Goal: Transaction & Acquisition: Obtain resource

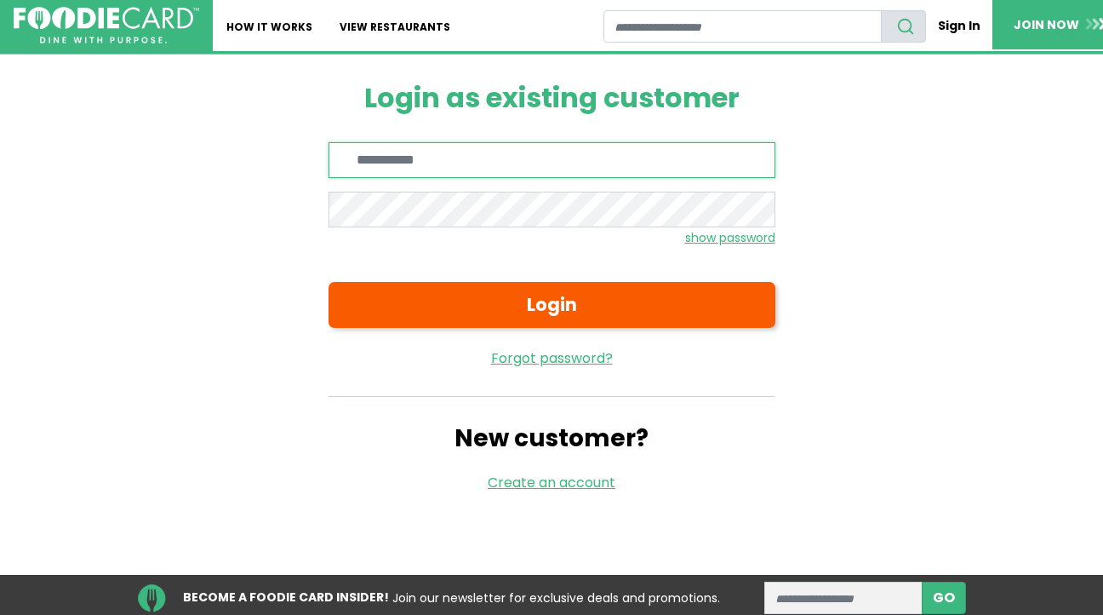
type input "**********"
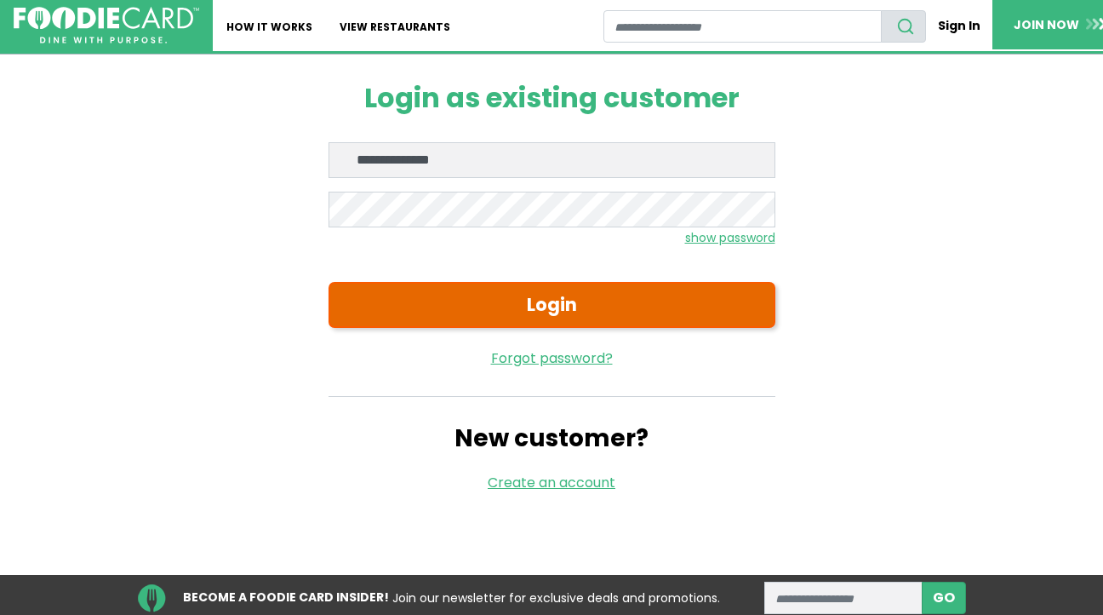
click at [562, 302] on button "Login" at bounding box center [552, 305] width 447 height 46
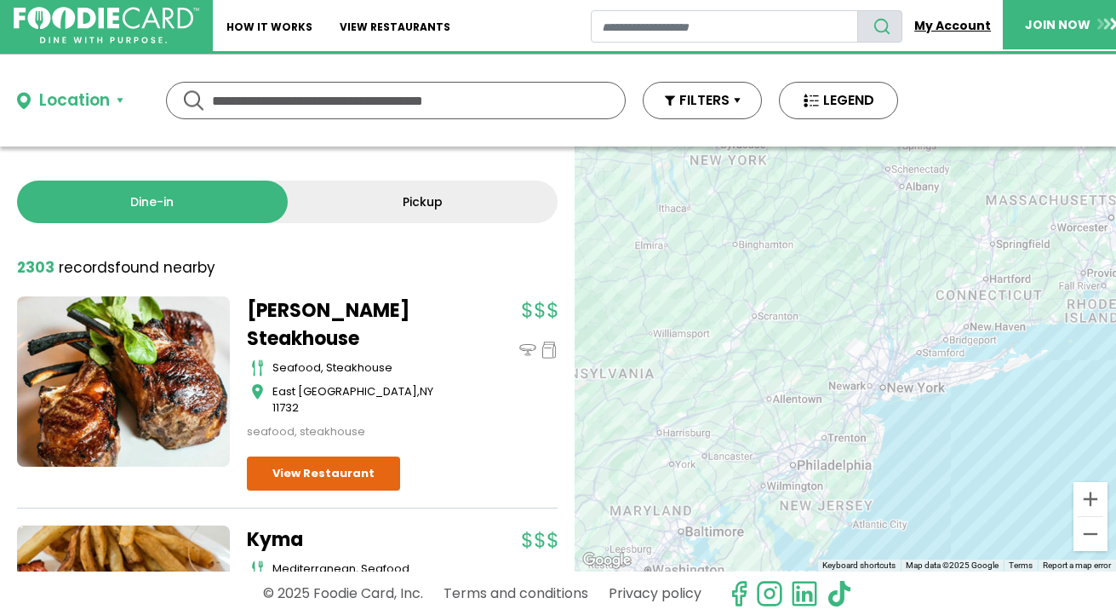
click at [954, 28] on link "My Account" at bounding box center [952, 25] width 100 height 31
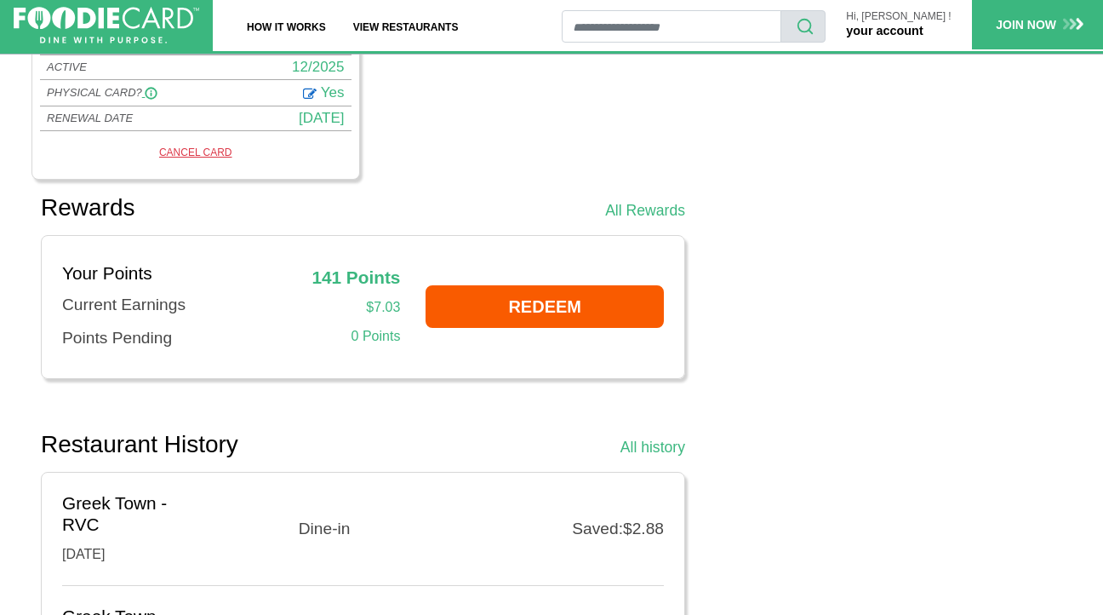
scroll to position [1305, 0]
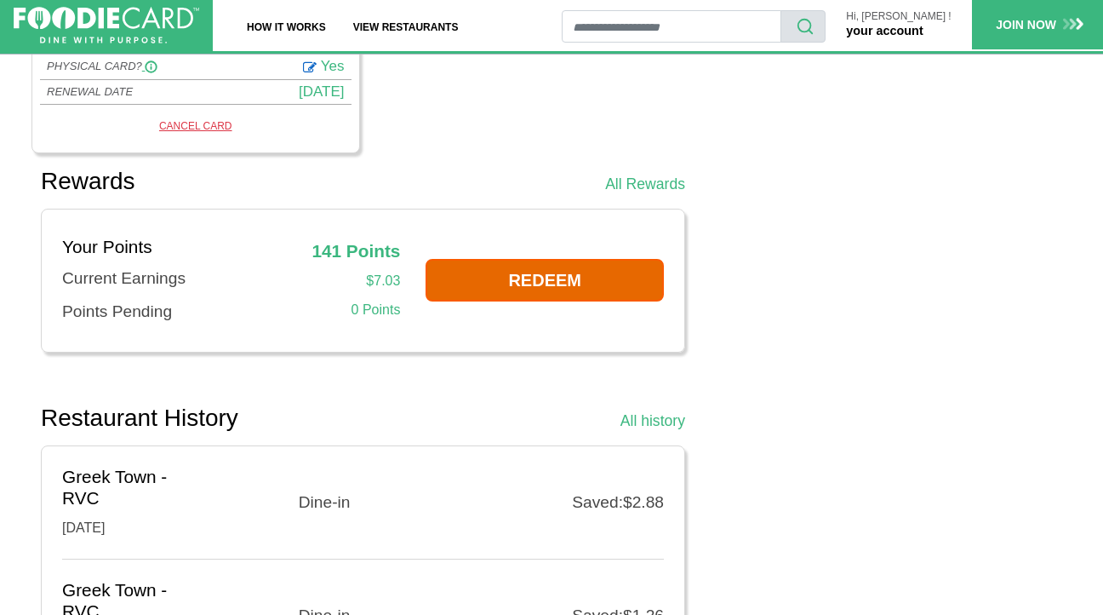
click at [549, 268] on link "REDEEM" at bounding box center [545, 280] width 238 height 43
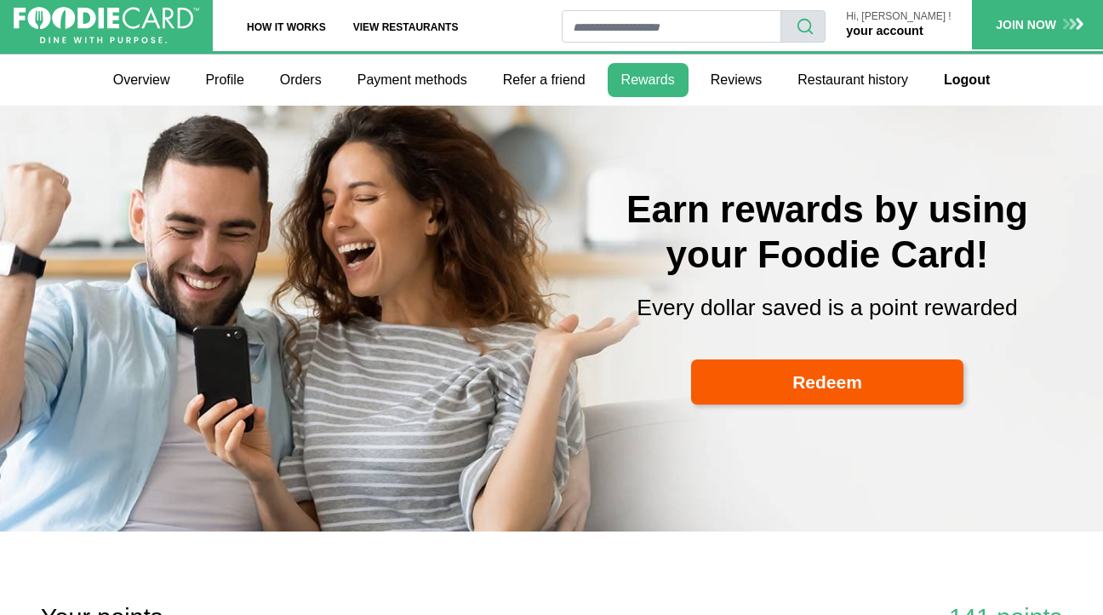
select select
type input "*****"
click at [815, 26] on icon "search" at bounding box center [805, 26] width 19 height 19
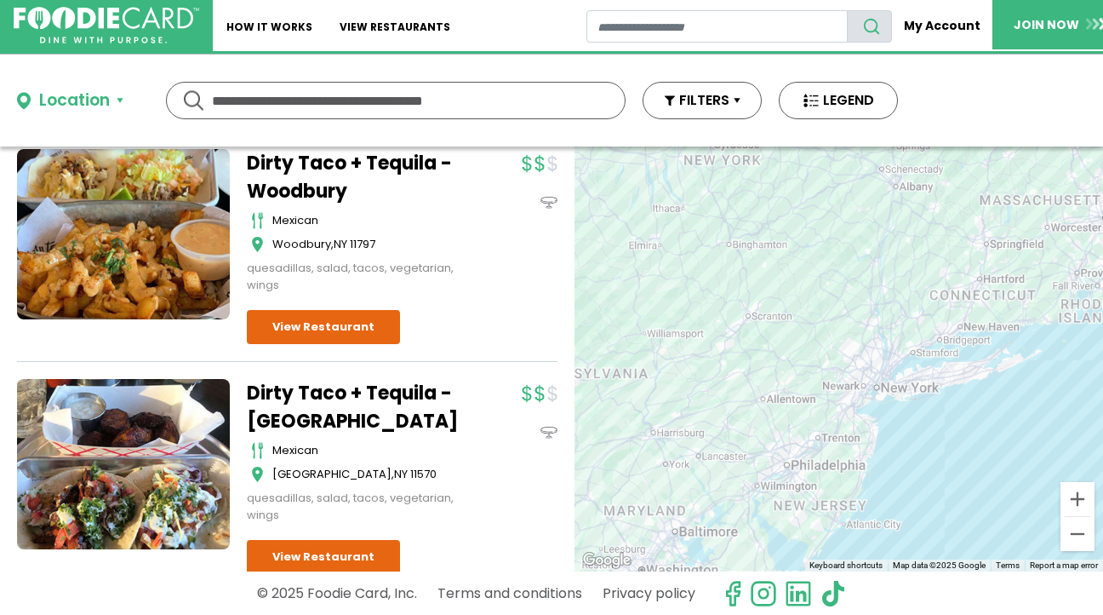
scroll to position [793, 0]
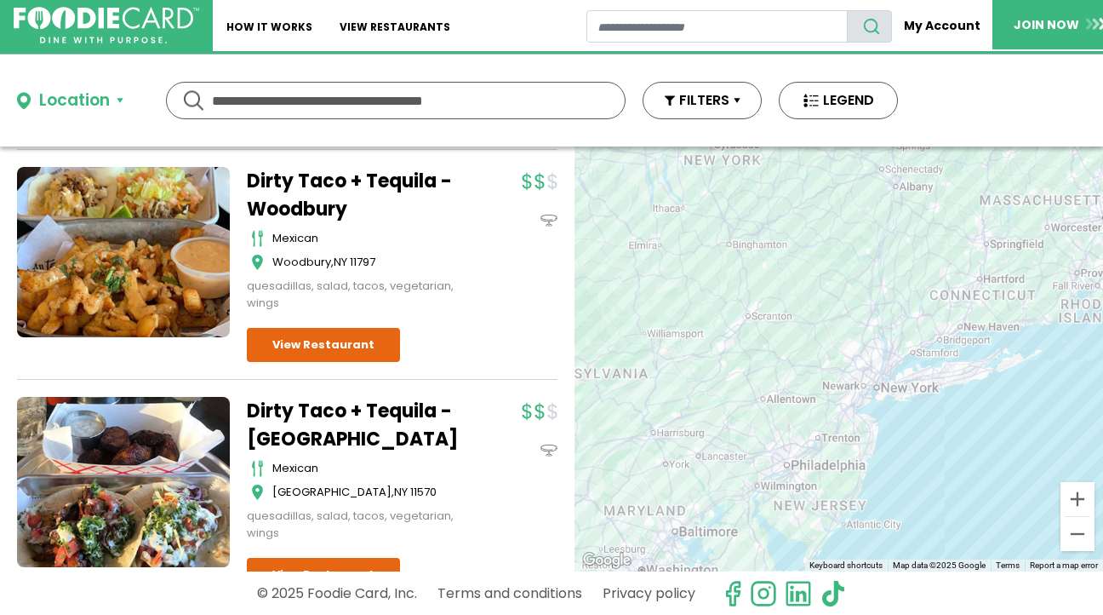
click at [91, 101] on div "Location" at bounding box center [74, 101] width 71 height 25
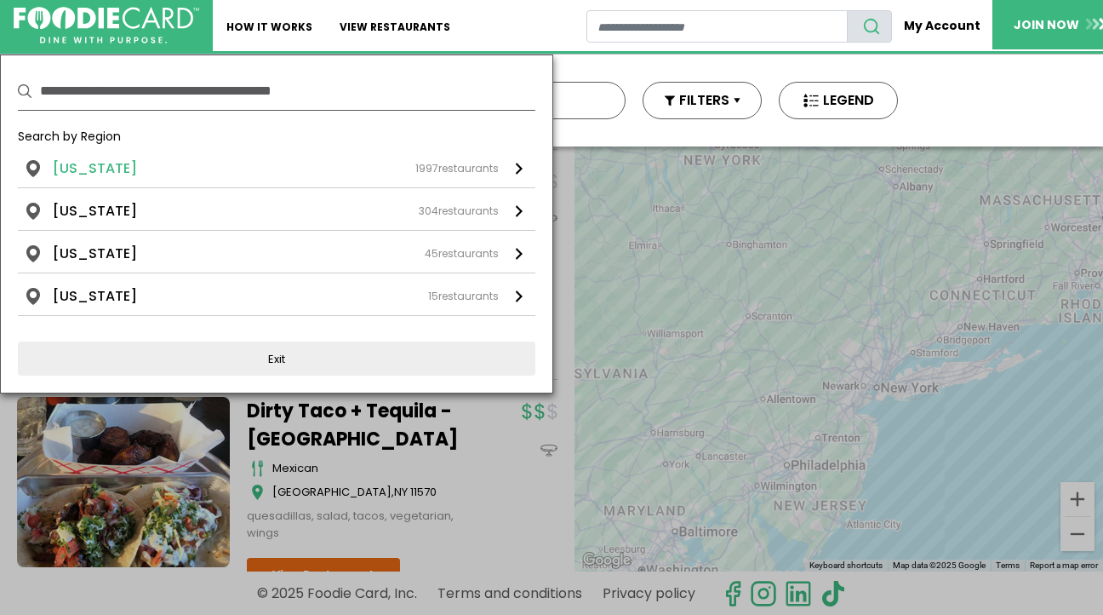
click at [480, 169] on div "1997 restaurants" at bounding box center [456, 168] width 83 height 15
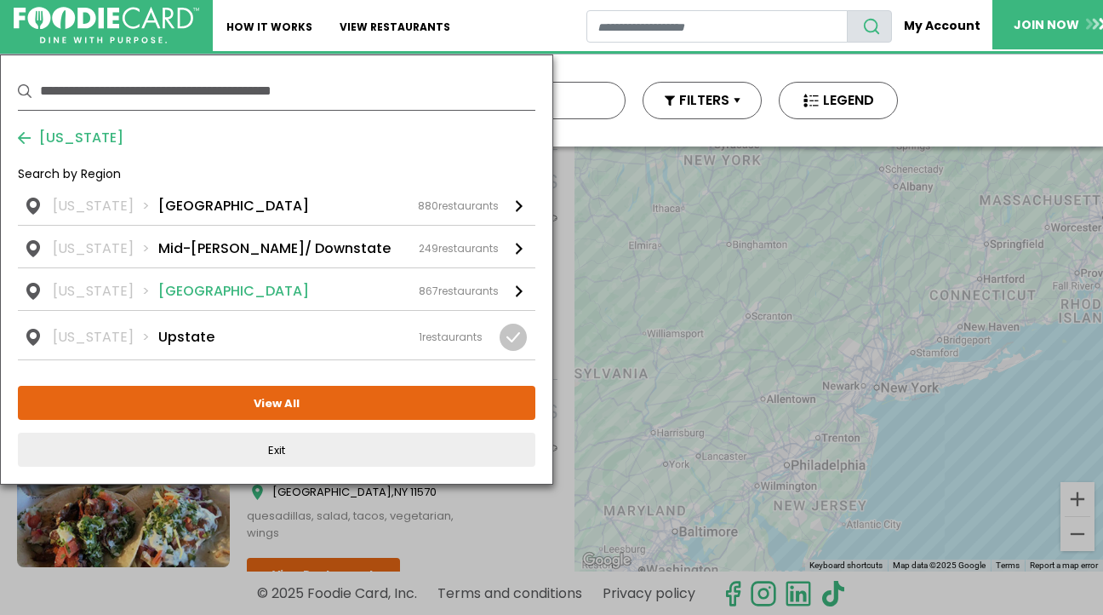
click at [484, 291] on div "867 restaurants" at bounding box center [459, 290] width 80 height 15
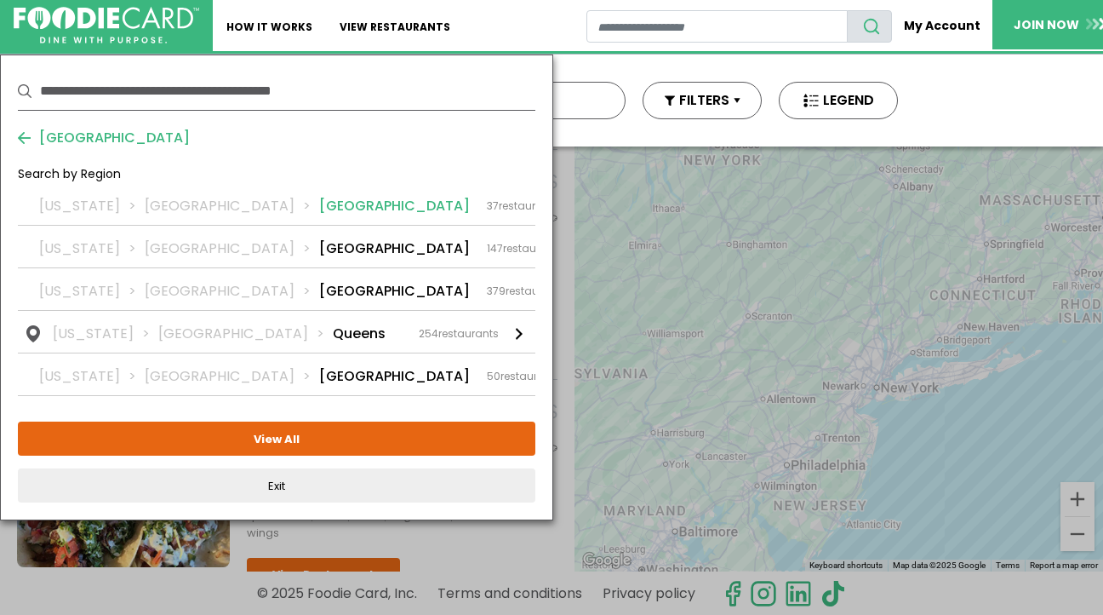
click at [487, 202] on div "37 restaurants" at bounding box center [523, 205] width 72 height 15
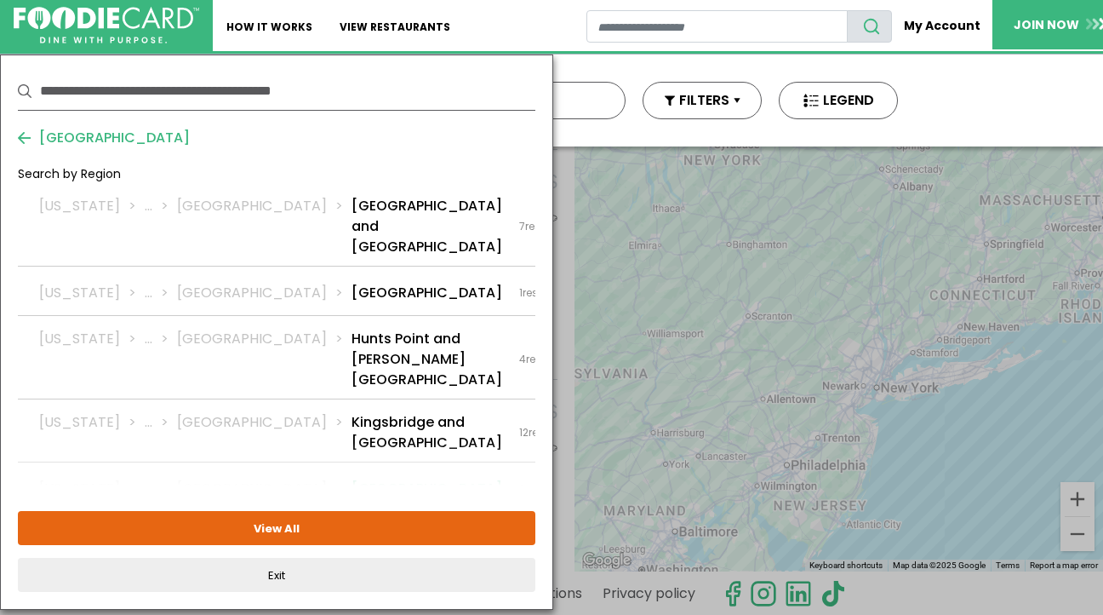
click at [519, 481] on div "2 restaurants" at bounding box center [552, 488] width 66 height 15
click at [603, 475] on div at bounding box center [616, 488] width 27 height 27
click at [352, 478] on li "Northeast Bronx" at bounding box center [427, 488] width 151 height 20
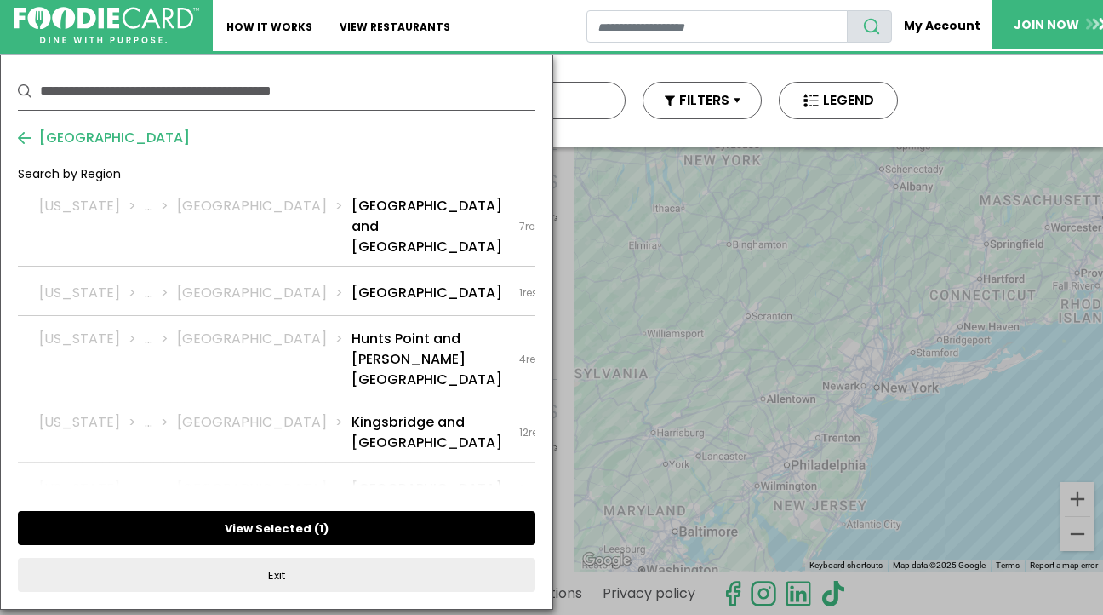
click at [297, 526] on button "View Selected ( 1 )" at bounding box center [277, 528] width 518 height 34
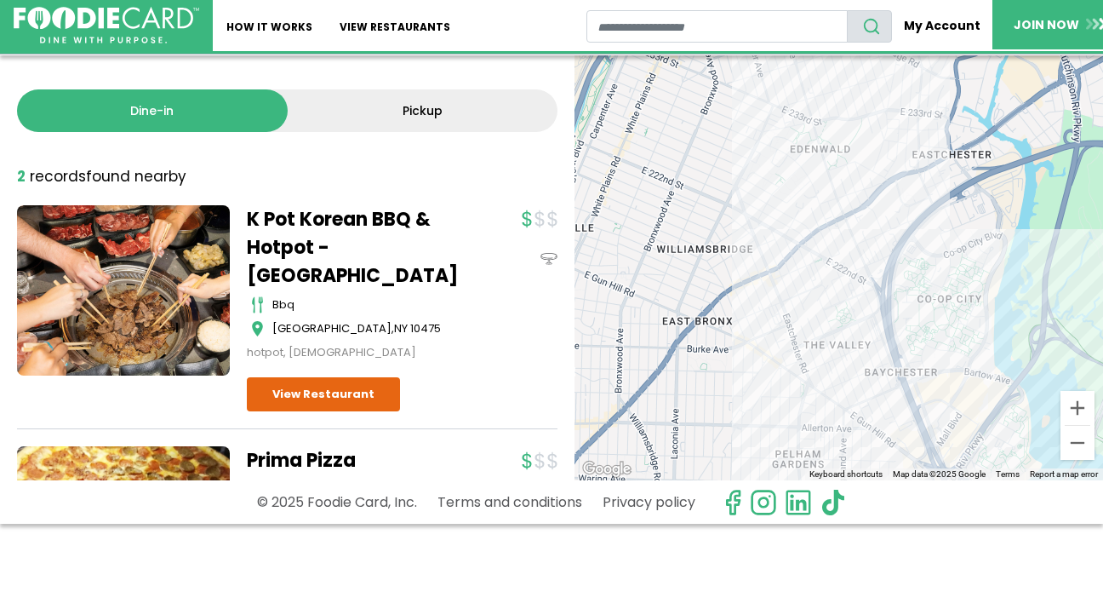
scroll to position [104, 0]
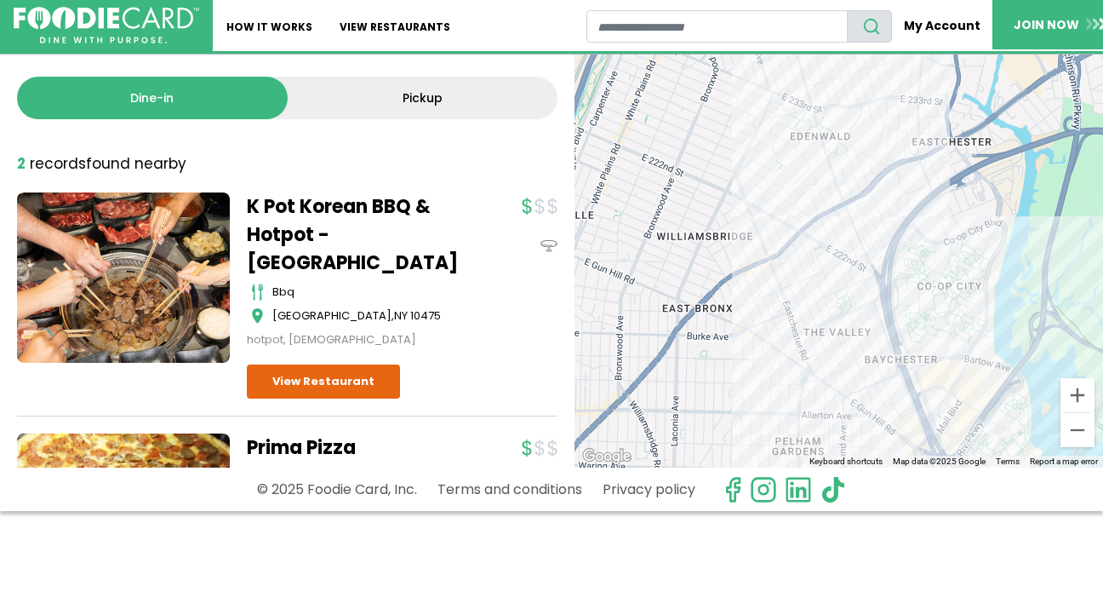
click at [270, 433] on link "Prima Pizza" at bounding box center [353, 447] width 213 height 28
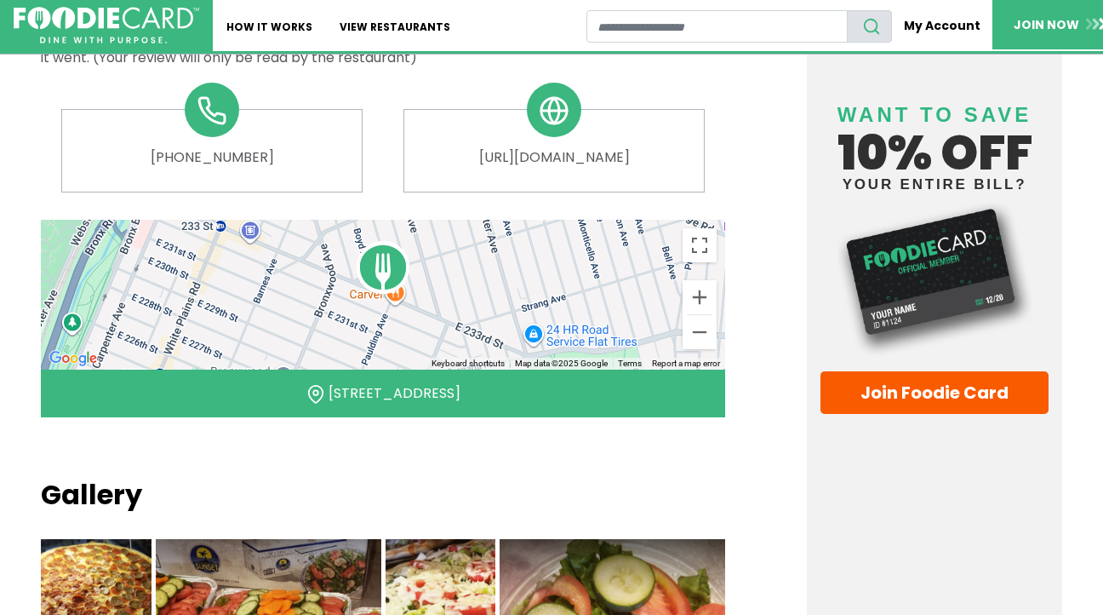
scroll to position [804, 0]
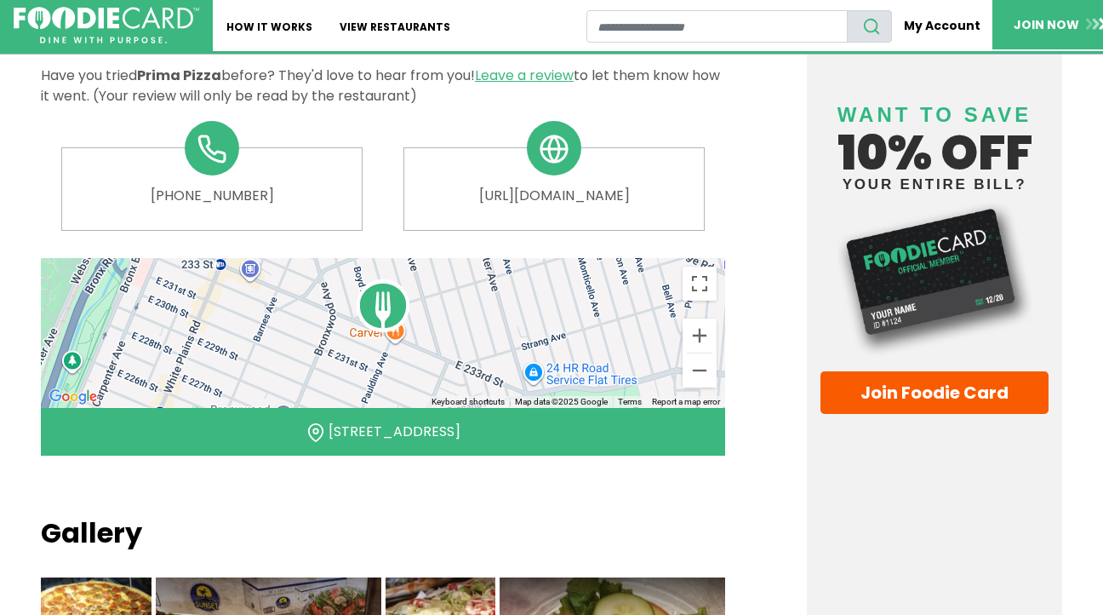
click at [386, 286] on img at bounding box center [383, 305] width 54 height 54
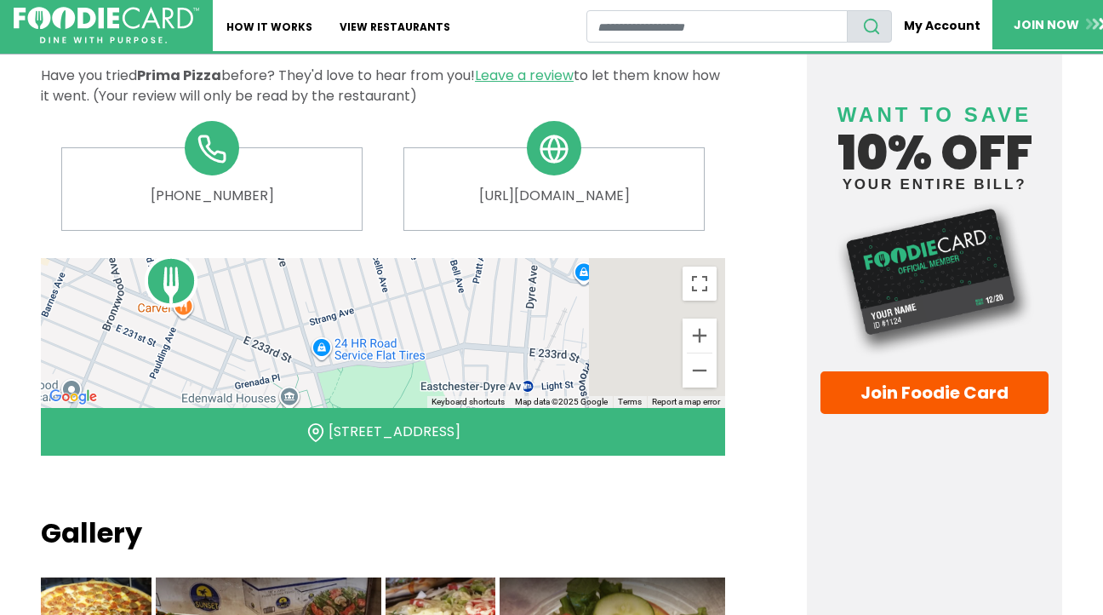
drag, startPoint x: 497, startPoint y: 292, endPoint x: 140, endPoint y: 243, distance: 360.1
click at [150, 258] on div at bounding box center [383, 333] width 684 height 150
